Goal: Transaction & Acquisition: Obtain resource

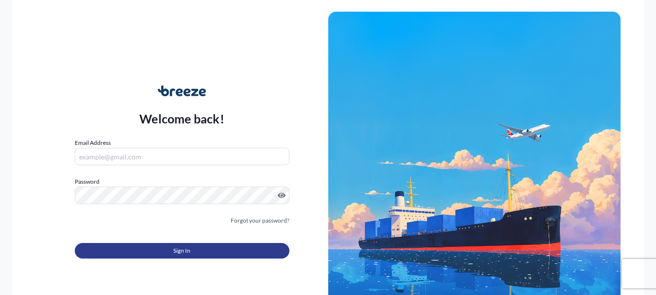
type input "[EMAIL_ADDRESS][DOMAIN_NAME]"
click at [218, 255] on button "Sign In" at bounding box center [182, 251] width 215 height 16
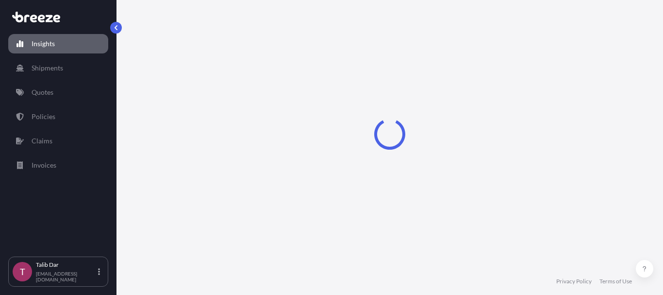
select select "2025"
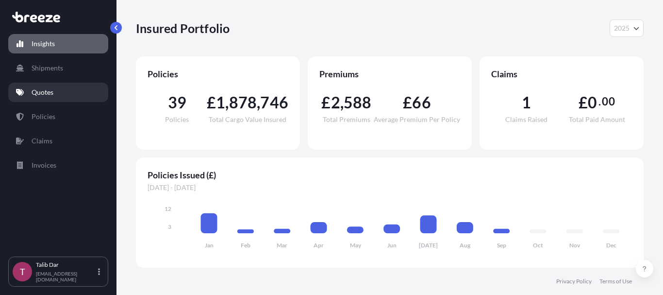
click at [51, 95] on p "Quotes" at bounding box center [43, 92] width 22 height 10
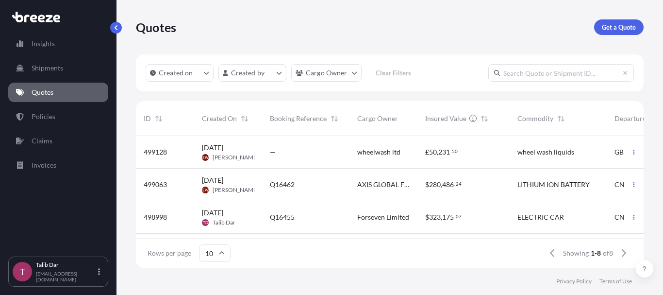
scroll to position [49, 0]
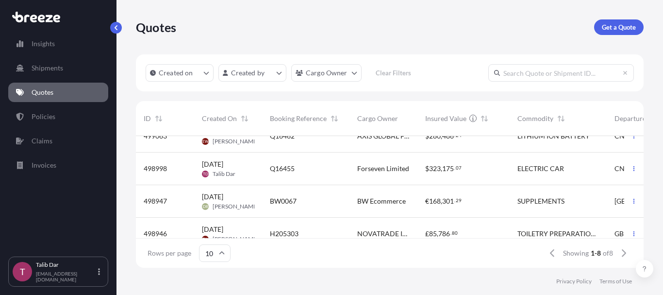
click at [375, 170] on span "Forseven Limited" at bounding box center [383, 169] width 52 height 10
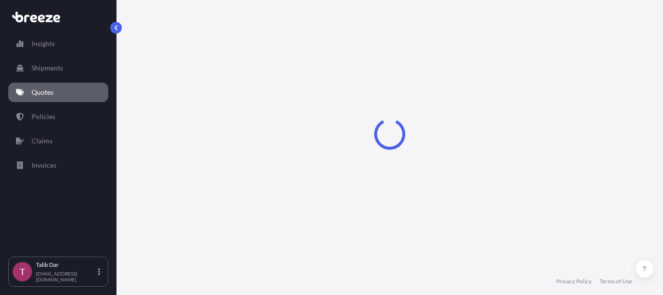
select select "Road"
select select "Air"
select select "Road"
select select "1"
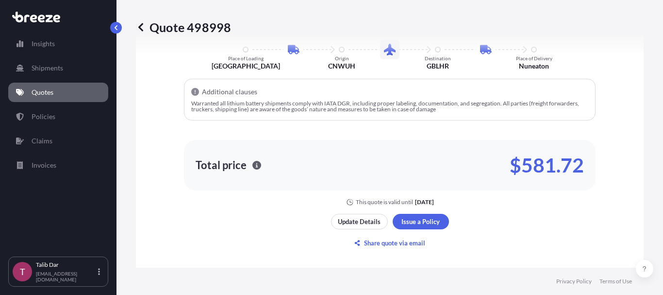
scroll to position [680, 0]
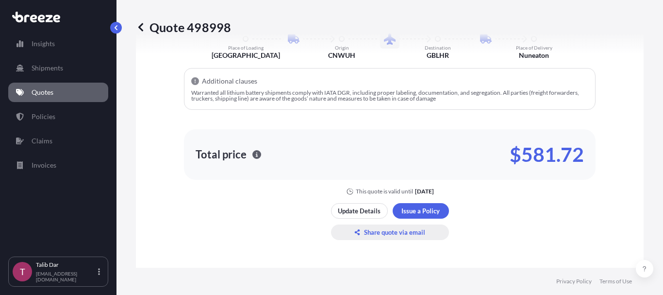
click at [379, 232] on p "Share quote via email" at bounding box center [394, 232] width 61 height 10
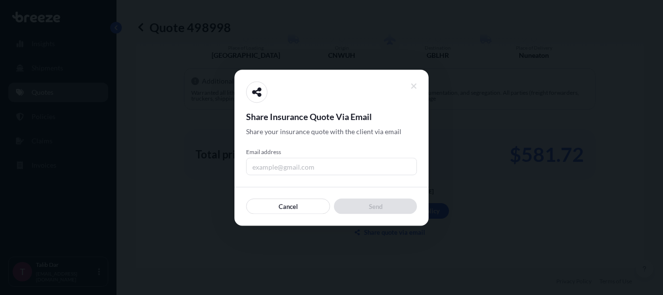
click at [296, 167] on input "Email address" at bounding box center [331, 165] width 171 height 17
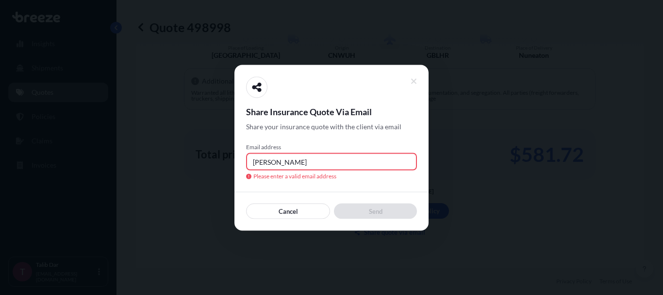
click at [283, 163] on input "[PERSON_NAME]" at bounding box center [331, 161] width 171 height 17
click at [267, 165] on input "[PERSON_NAME].[PERSON_NAME]" at bounding box center [331, 161] width 171 height 17
click at [314, 161] on input "[PERSON_NAME].[PERSON_NAME]" at bounding box center [331, 161] width 171 height 17
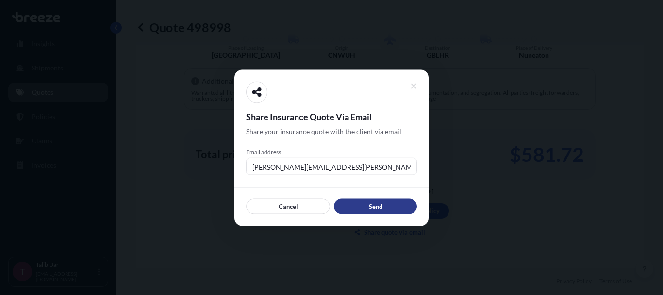
type input "[PERSON_NAME][EMAIL_ADDRESS][PERSON_NAME][DOMAIN_NAME]"
